Goal: Task Accomplishment & Management: Complete application form

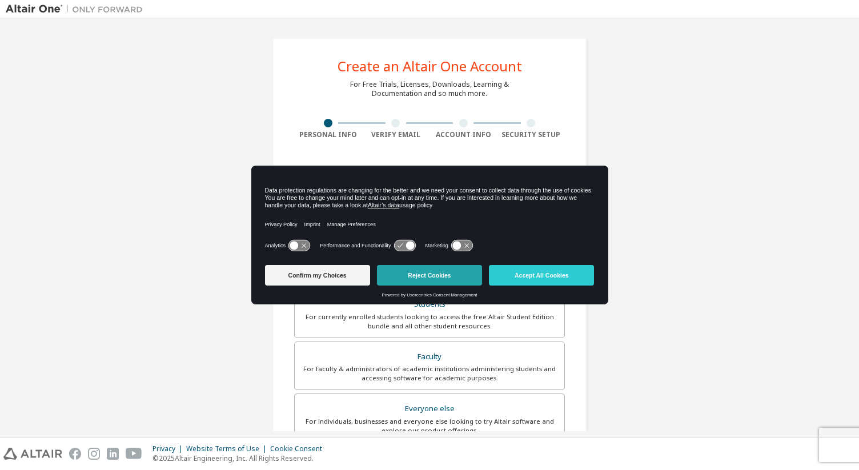
click at [463, 279] on button "Reject Cookies" at bounding box center [429, 275] width 105 height 21
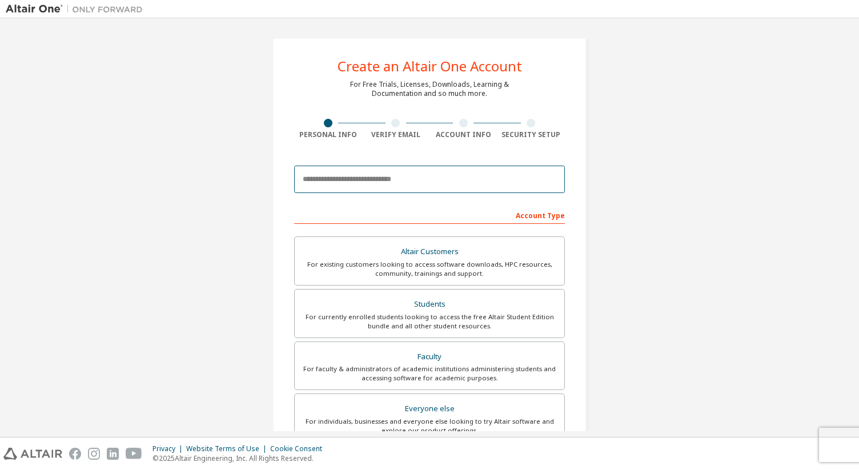
click at [317, 178] on input "email" at bounding box center [429, 179] width 271 height 27
type input "*"
click at [388, 183] on input "email" at bounding box center [429, 179] width 271 height 27
paste input "**********"
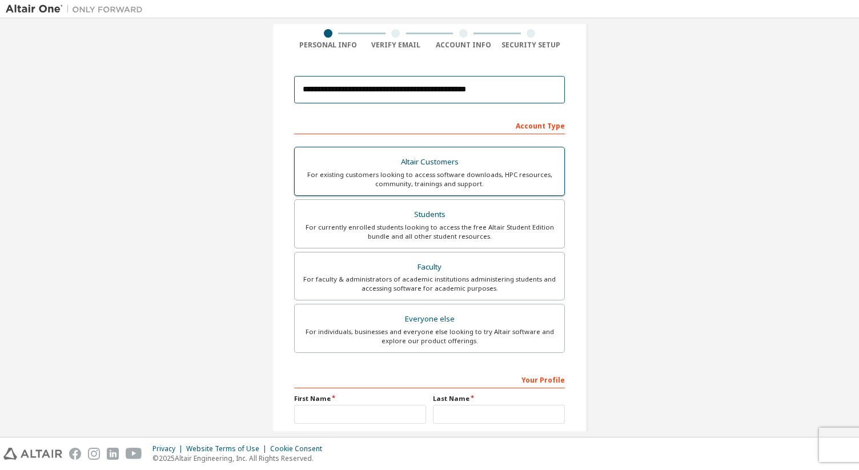
scroll to position [195, 0]
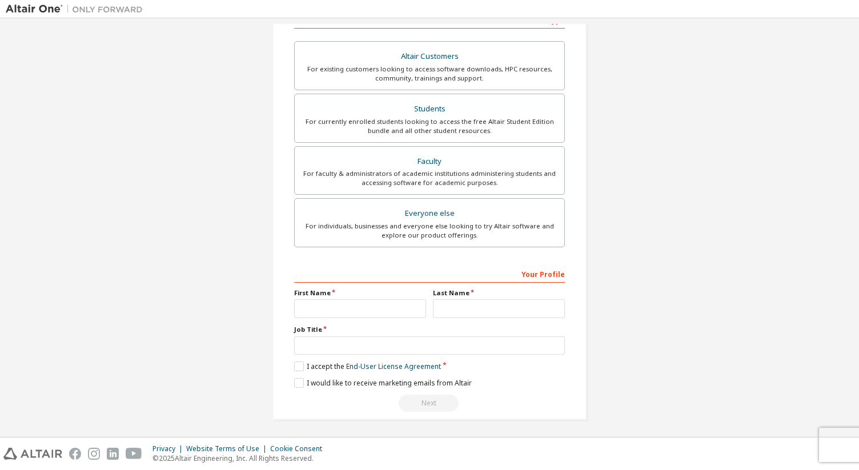
type input "**********"
click at [329, 307] on input "text" at bounding box center [360, 308] width 132 height 19
type input "*****"
click at [439, 313] on input "text" at bounding box center [499, 308] width 132 height 19
type input "****"
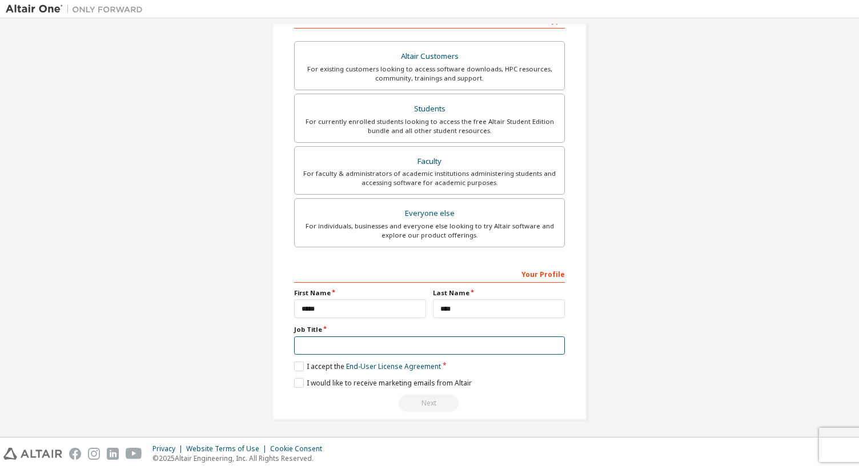
click at [374, 342] on input "text" at bounding box center [429, 346] width 271 height 19
type input "*******"
click at [296, 365] on label "I accept the End-User License Agreement" at bounding box center [367, 367] width 147 height 10
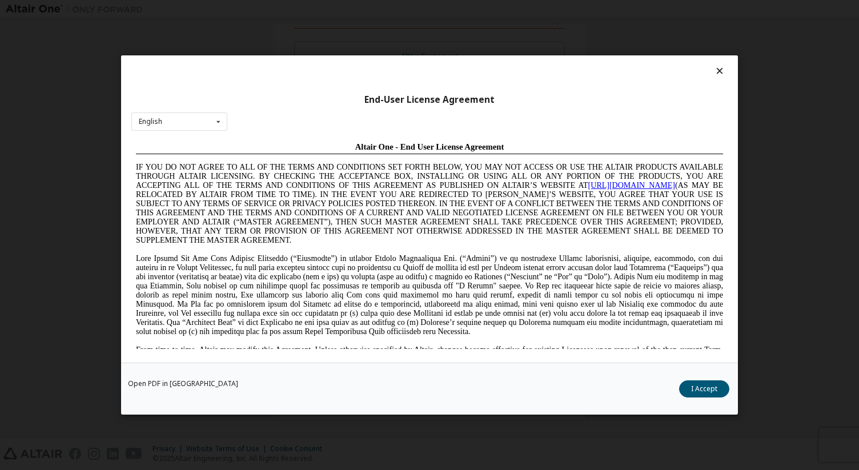
scroll to position [0, 0]
click at [699, 381] on button "I Accept" at bounding box center [704, 389] width 50 height 17
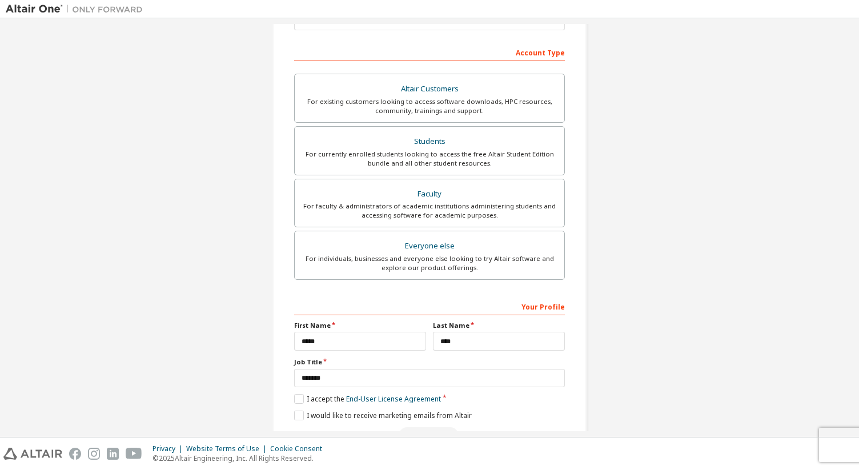
scroll to position [195, 0]
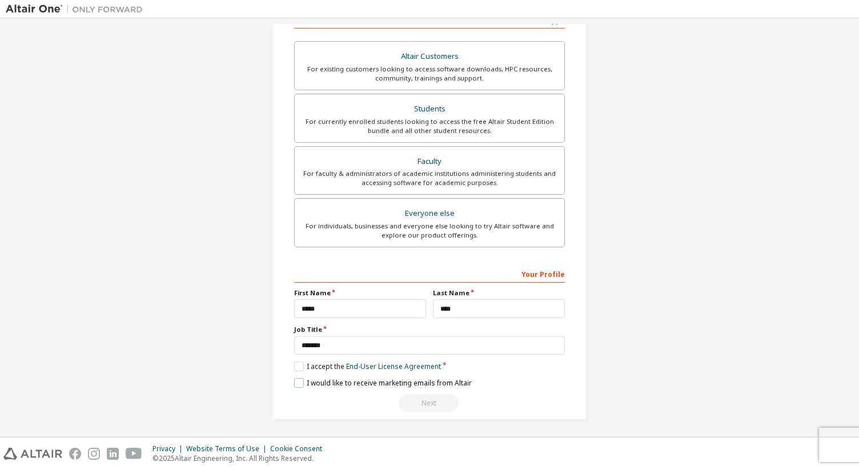
click at [300, 380] on label "I would like to receive marketing emails from Altair" at bounding box center [383, 383] width 178 height 10
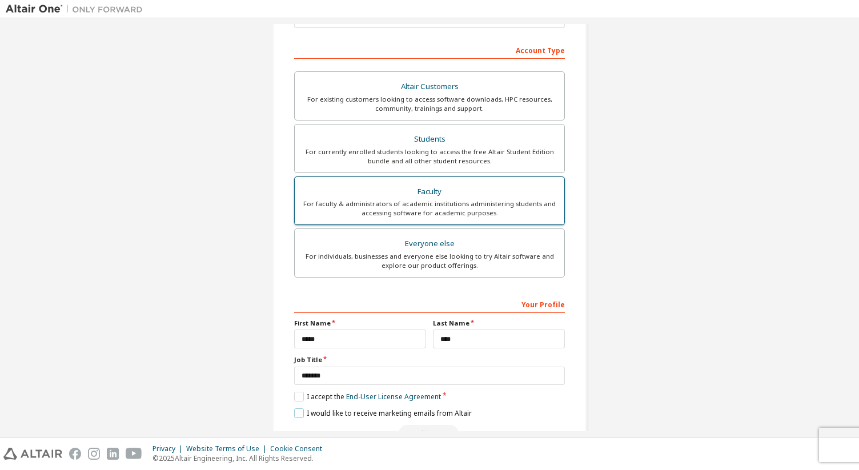
scroll to position [164, 0]
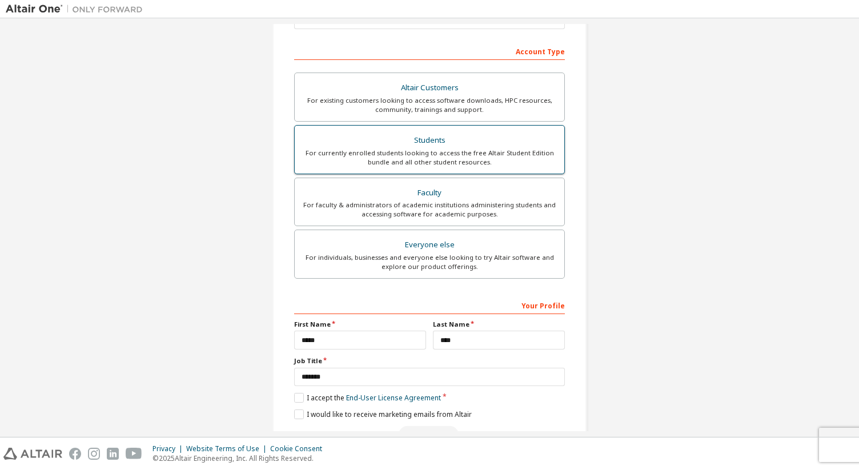
click at [412, 163] on div "For currently enrolled students looking to access the free Altair Student Editi…" at bounding box center [430, 158] width 256 height 18
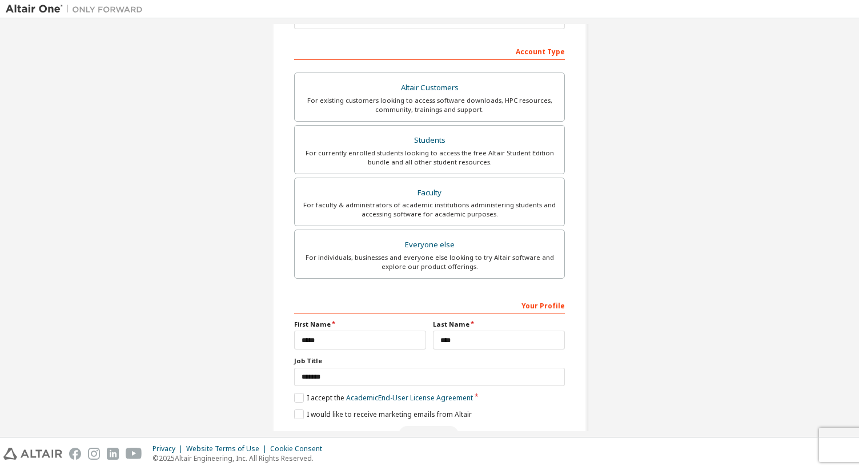
scroll to position [195, 0]
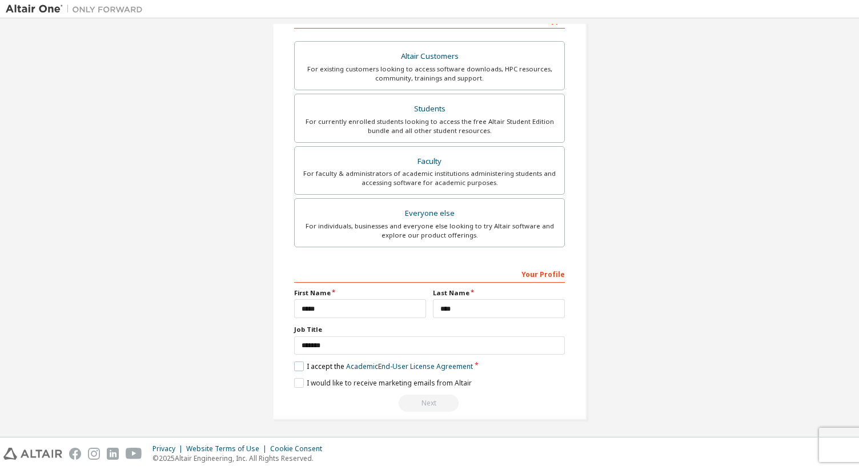
click at [295, 368] on label "I accept the Academic End-User License Agreement" at bounding box center [383, 367] width 179 height 10
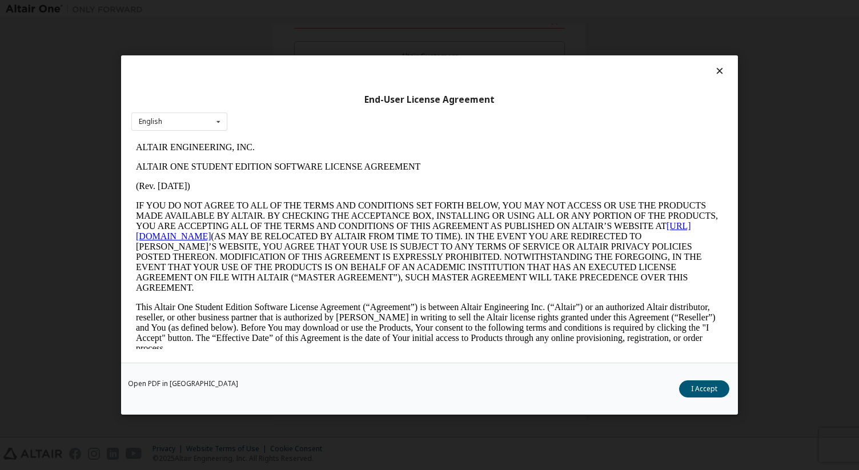
scroll to position [0, 0]
click at [699, 386] on button "I Accept" at bounding box center [704, 389] width 50 height 17
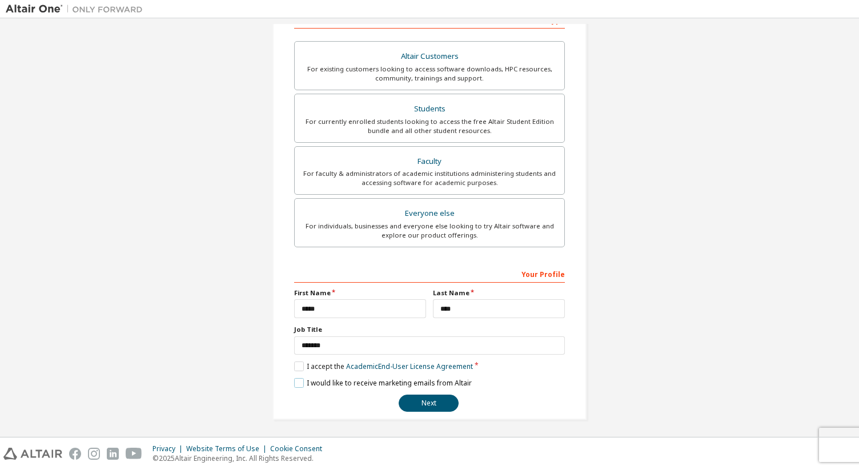
click at [295, 385] on label "I would like to receive marketing emails from Altair" at bounding box center [383, 383] width 178 height 10
click at [433, 404] on button "Next" at bounding box center [429, 403] width 60 height 17
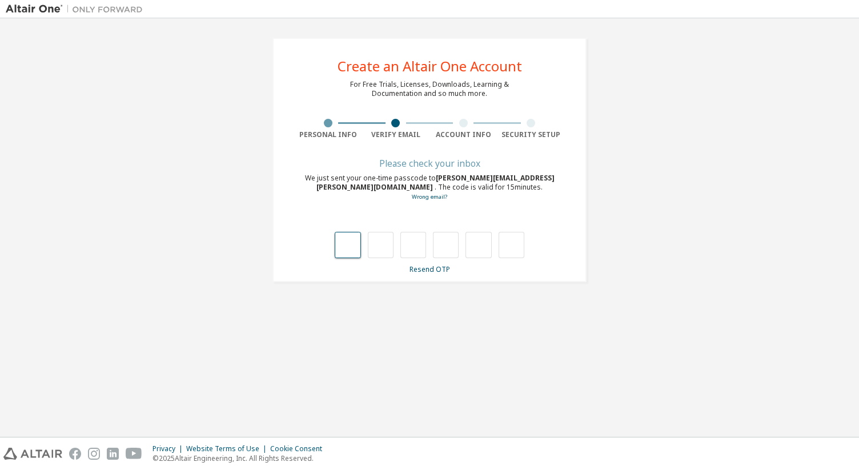
type input "*"
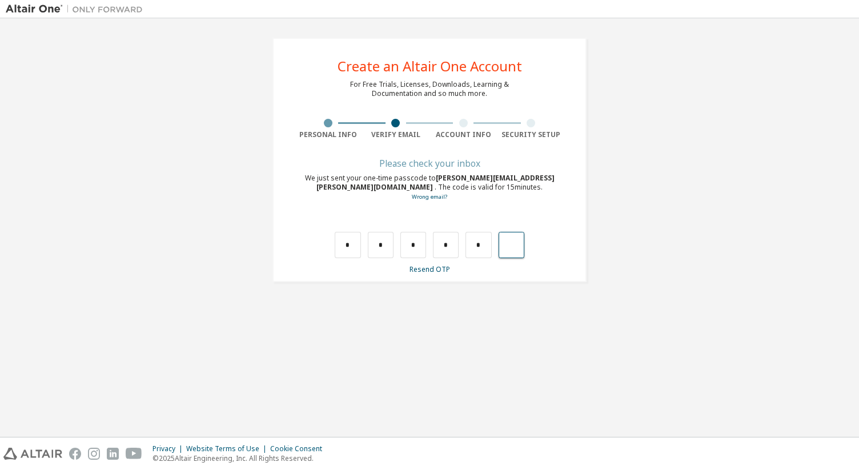
type input "*"
